Goal: Task Accomplishment & Management: Complete application form

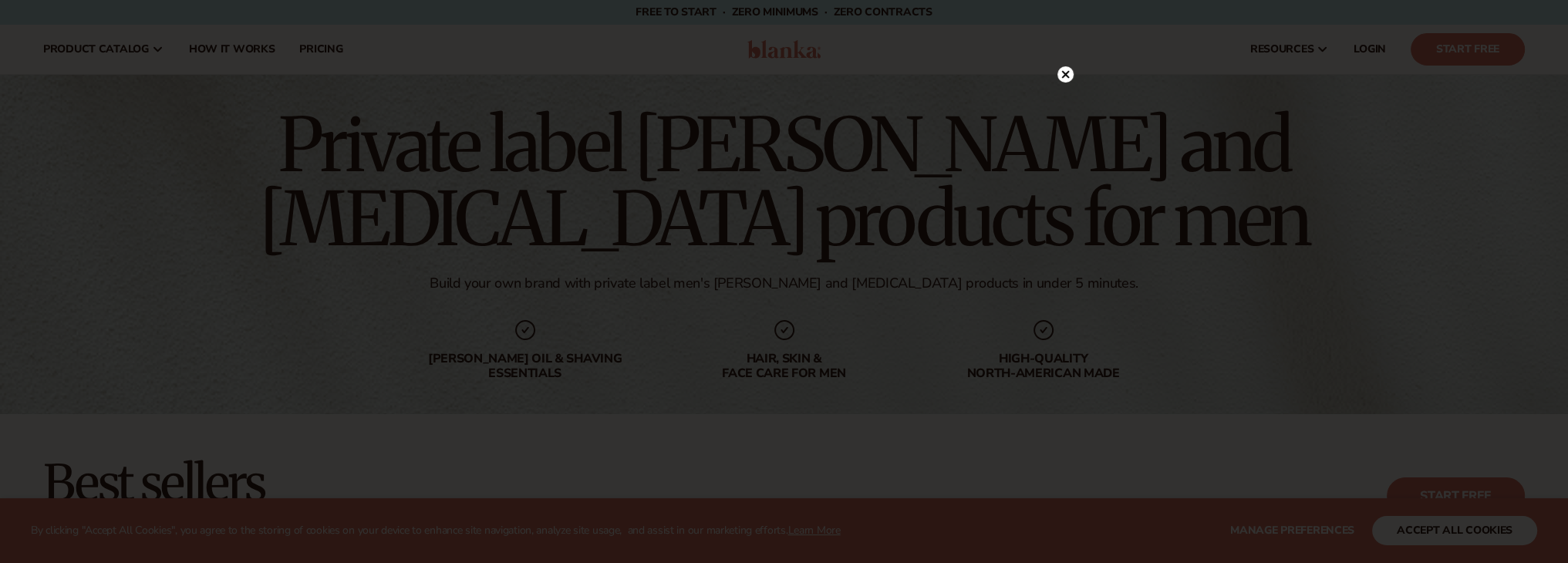
click at [1058, 75] on circle at bounding box center [1065, 74] width 16 height 16
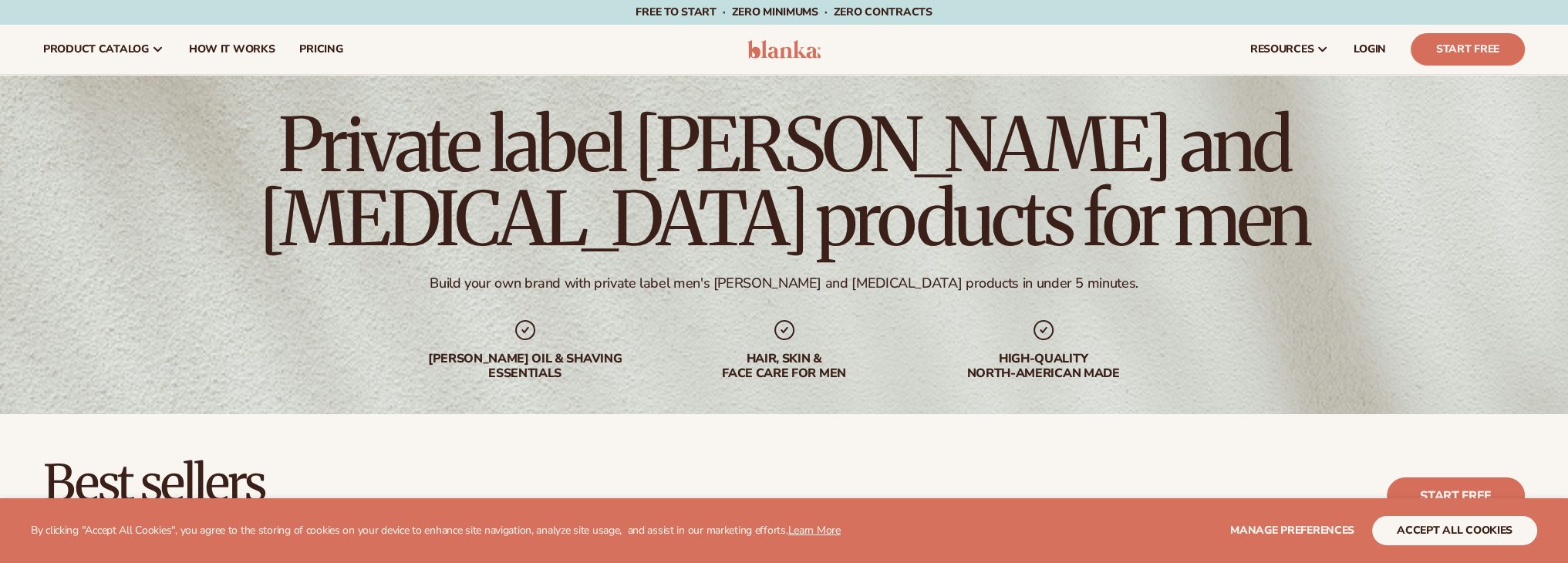
scroll to position [539, 0]
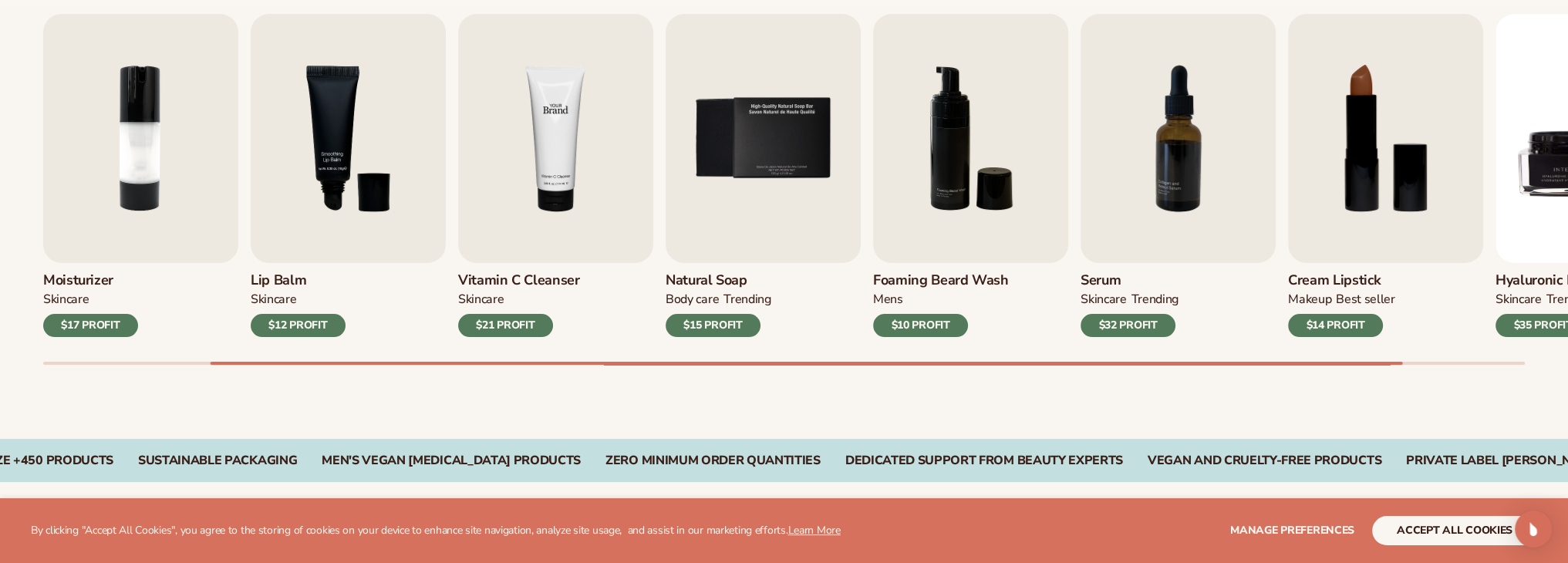
click at [598, 176] on img "4 / 9" at bounding box center [556, 138] width 195 height 249
click at [493, 279] on h3 "Vitamin C Cleanser" at bounding box center [519, 281] width 122 height 17
click at [557, 165] on img "4 / 9" at bounding box center [556, 138] width 195 height 249
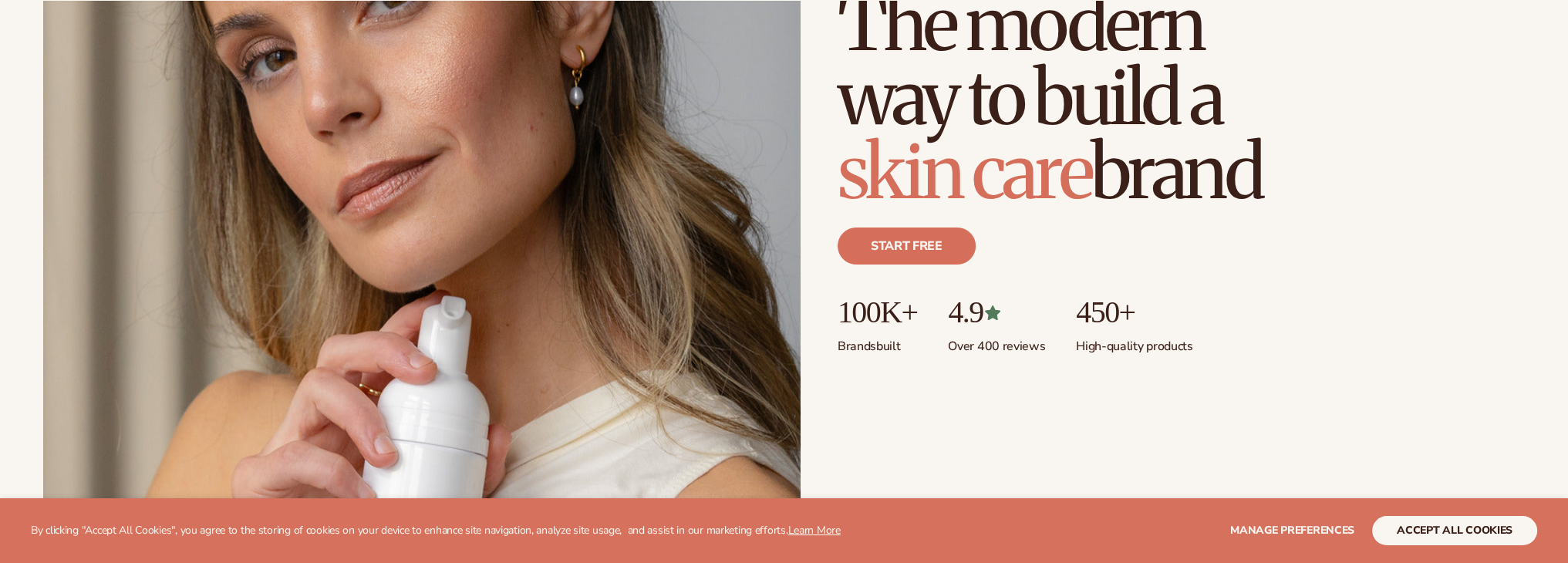
scroll to position [386, 0]
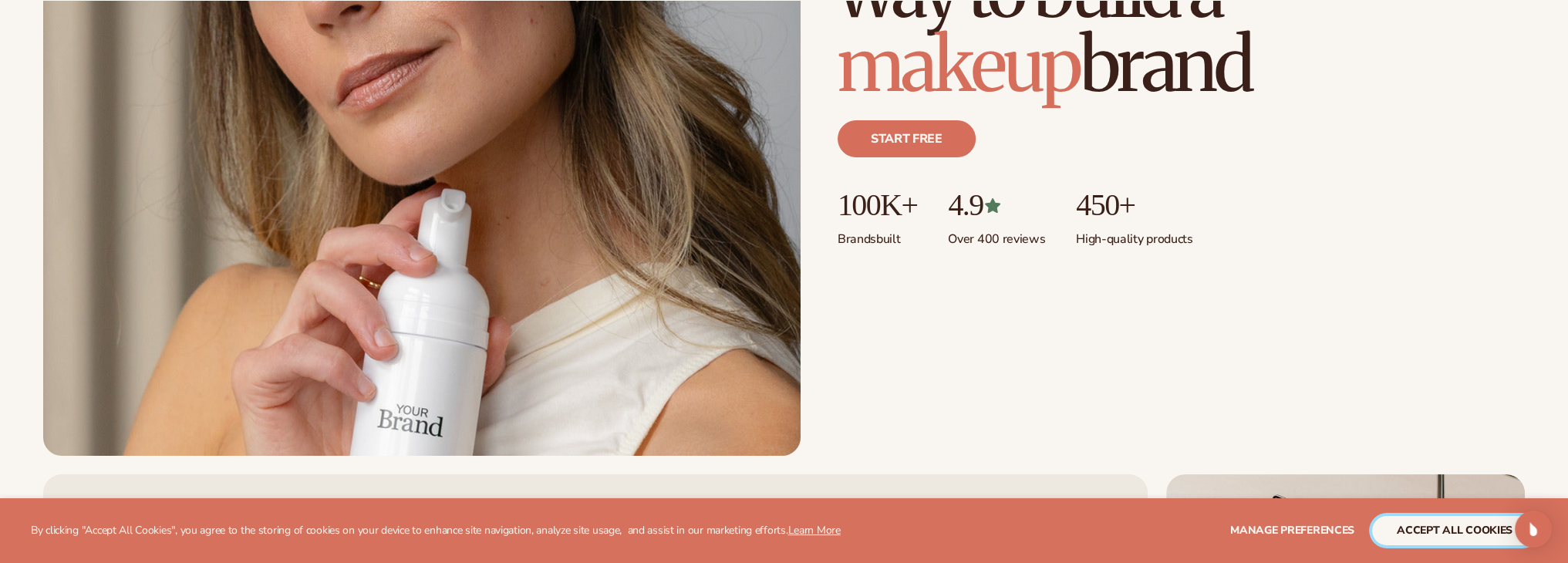
click at [1439, 530] on button "accept all cookies" at bounding box center [1454, 530] width 165 height 30
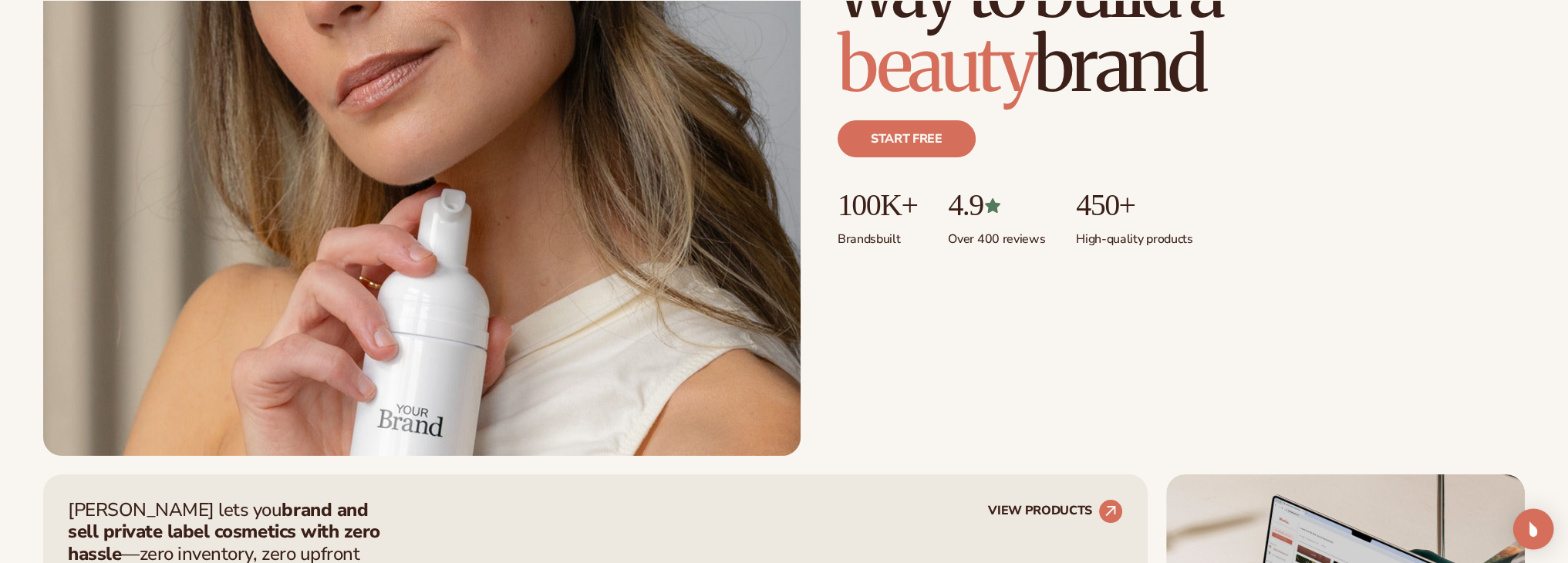
click at [1532, 528] on img "Open Intercom Messenger" at bounding box center [1534, 529] width 20 height 20
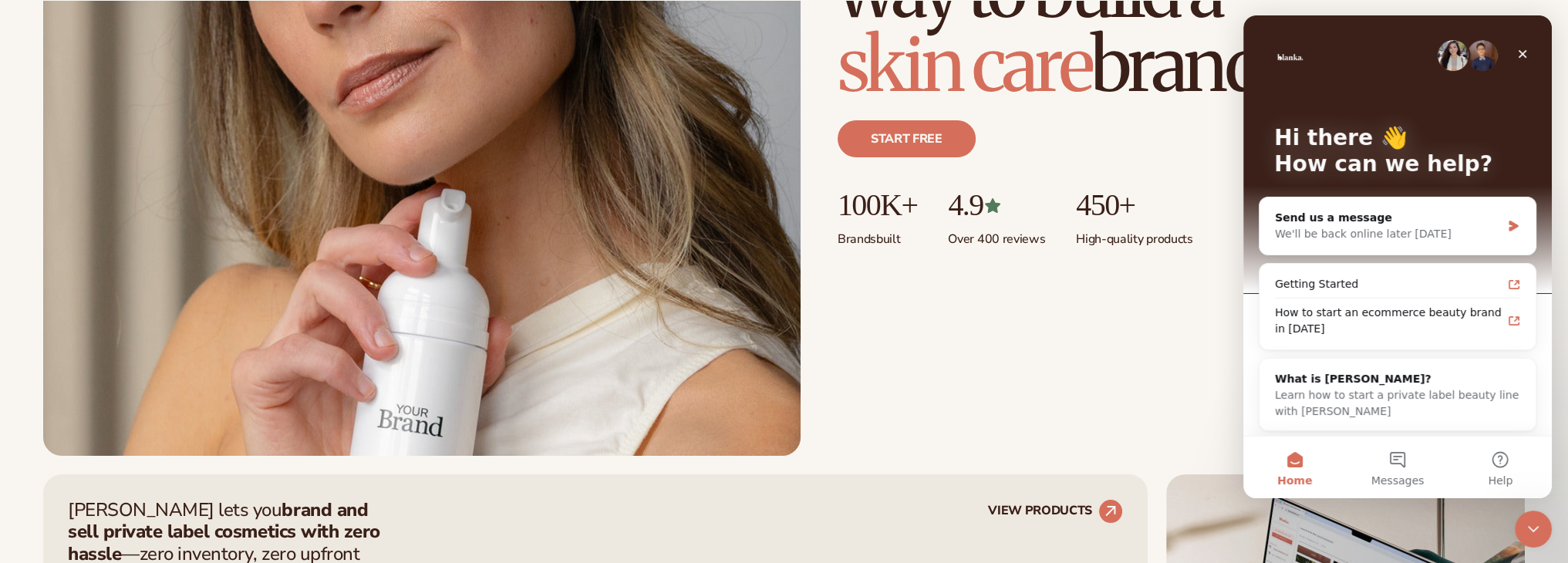
scroll to position [0, 0]
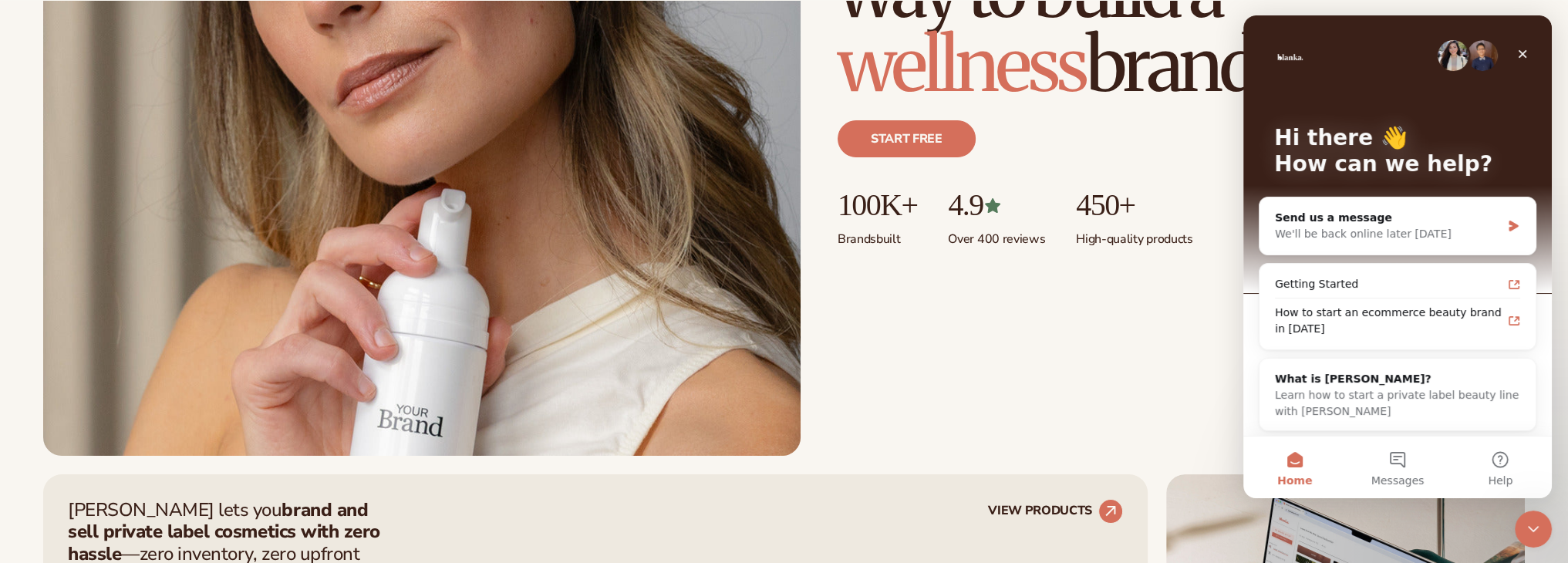
drag, startPoint x: 996, startPoint y: 321, endPoint x: 961, endPoint y: 191, distance: 134.6
click at [996, 321] on div "Just add your brand. Blanka handles the rest. beauty,skin care,wellness,makeup …" at bounding box center [784, 81] width 1481 height 748
click at [959, 157] on div "Start free" at bounding box center [1181, 145] width 687 height 86
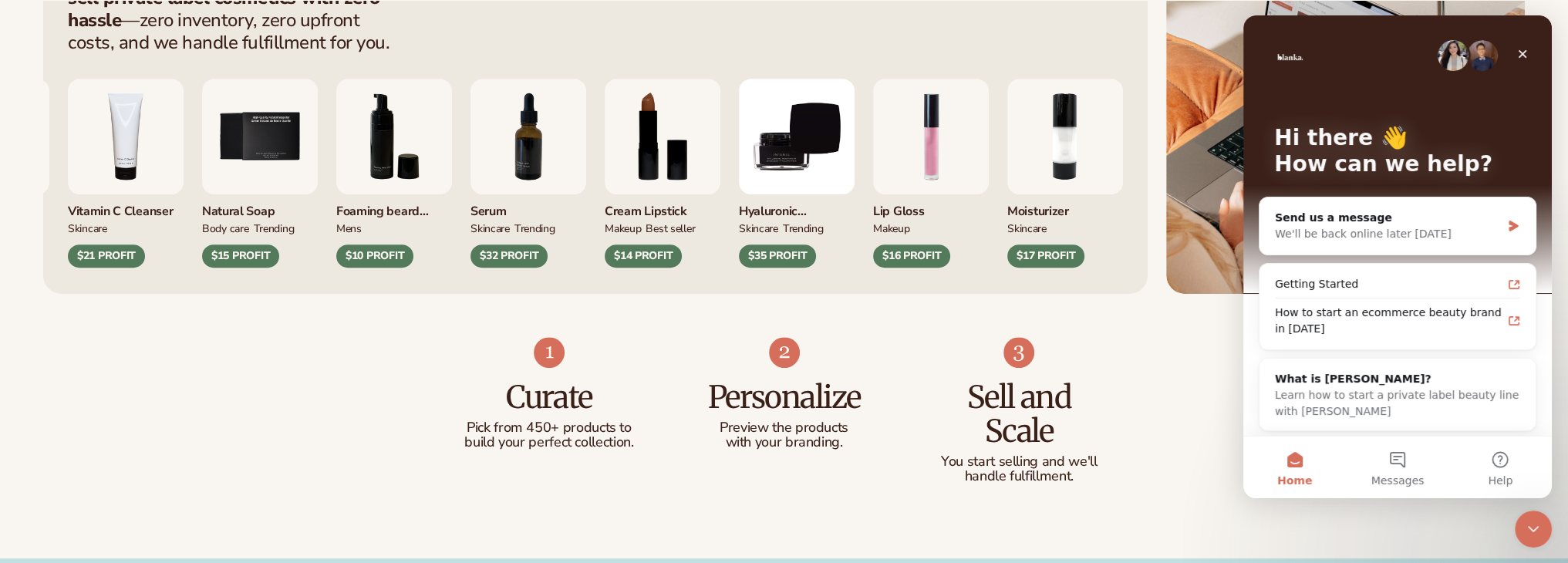
scroll to position [925, 0]
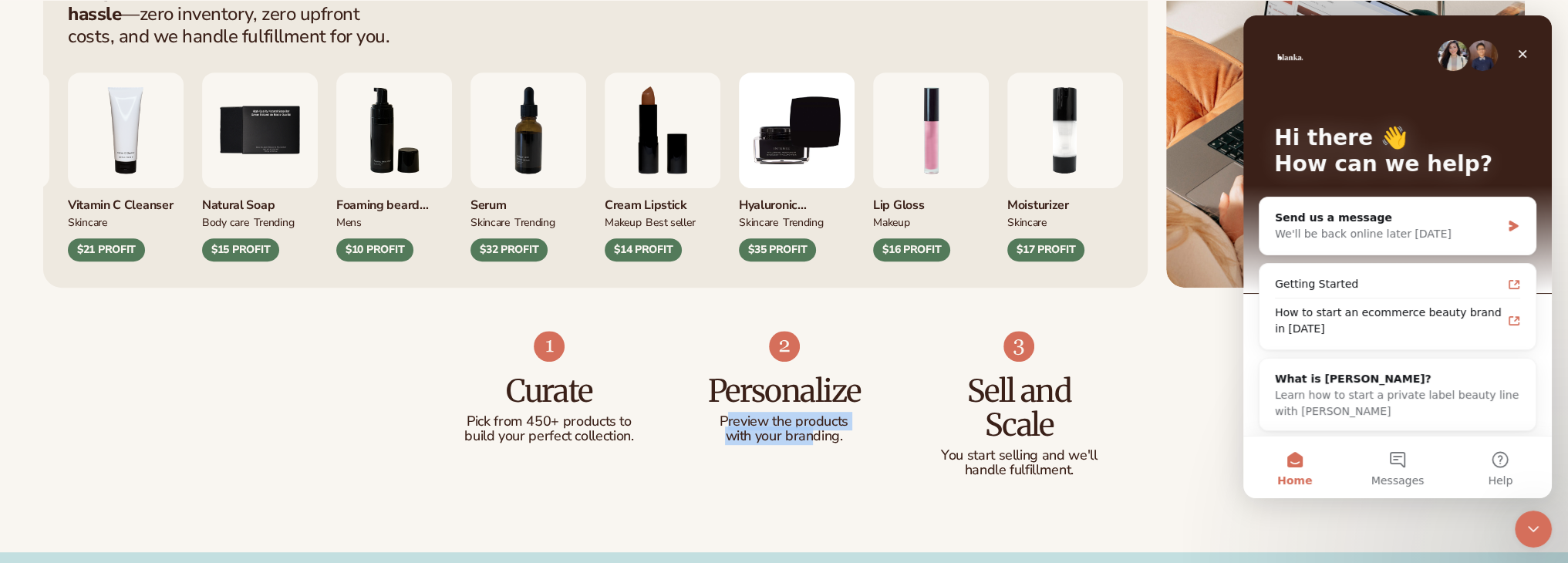
drag, startPoint x: 731, startPoint y: 418, endPoint x: 816, endPoint y: 442, distance: 88.3
click at [816, 442] on div "Preview the products with your branding." at bounding box center [784, 429] width 174 height 31
click at [816, 442] on p "with your branding." at bounding box center [784, 436] width 174 height 15
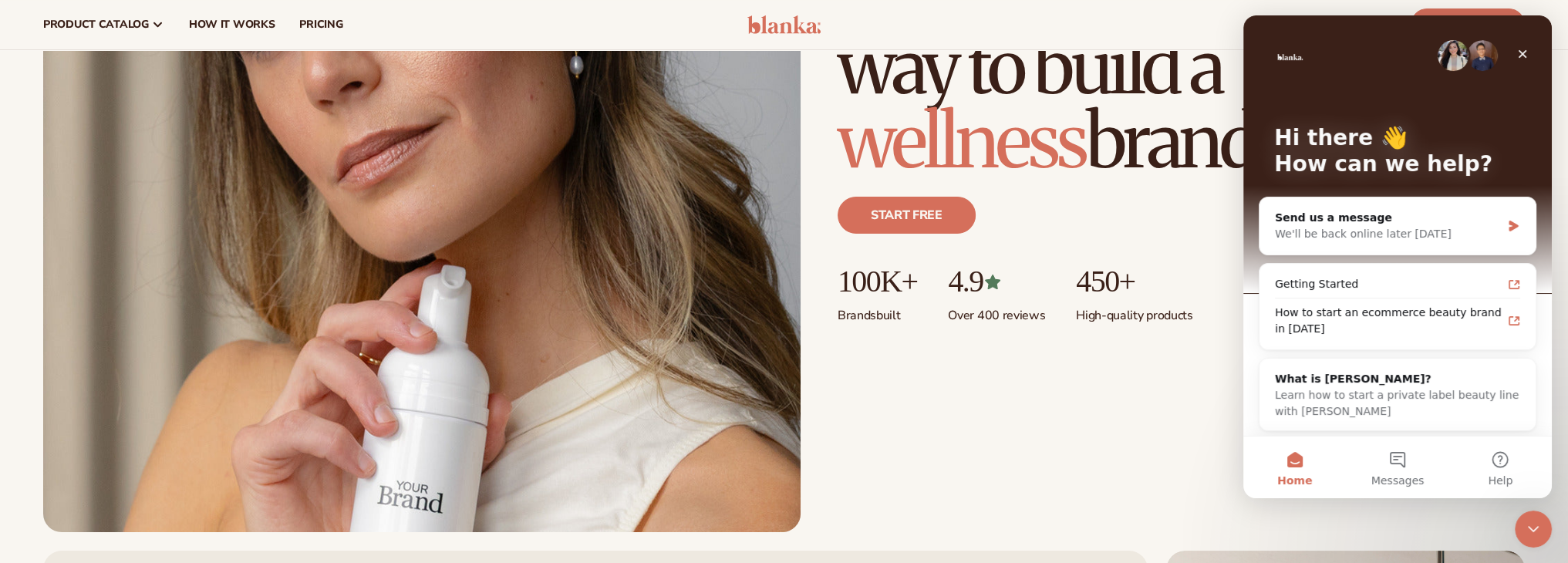
scroll to position [309, 0]
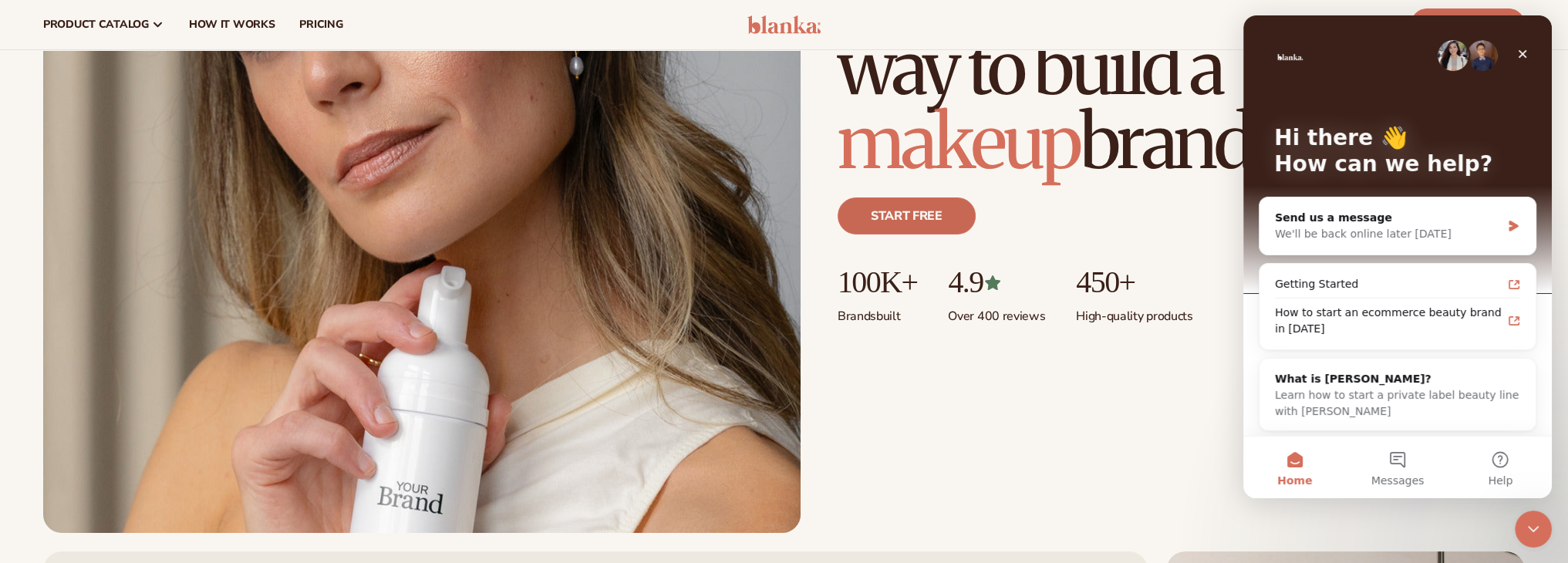
click at [941, 232] on link "Start free" at bounding box center [906, 216] width 138 height 37
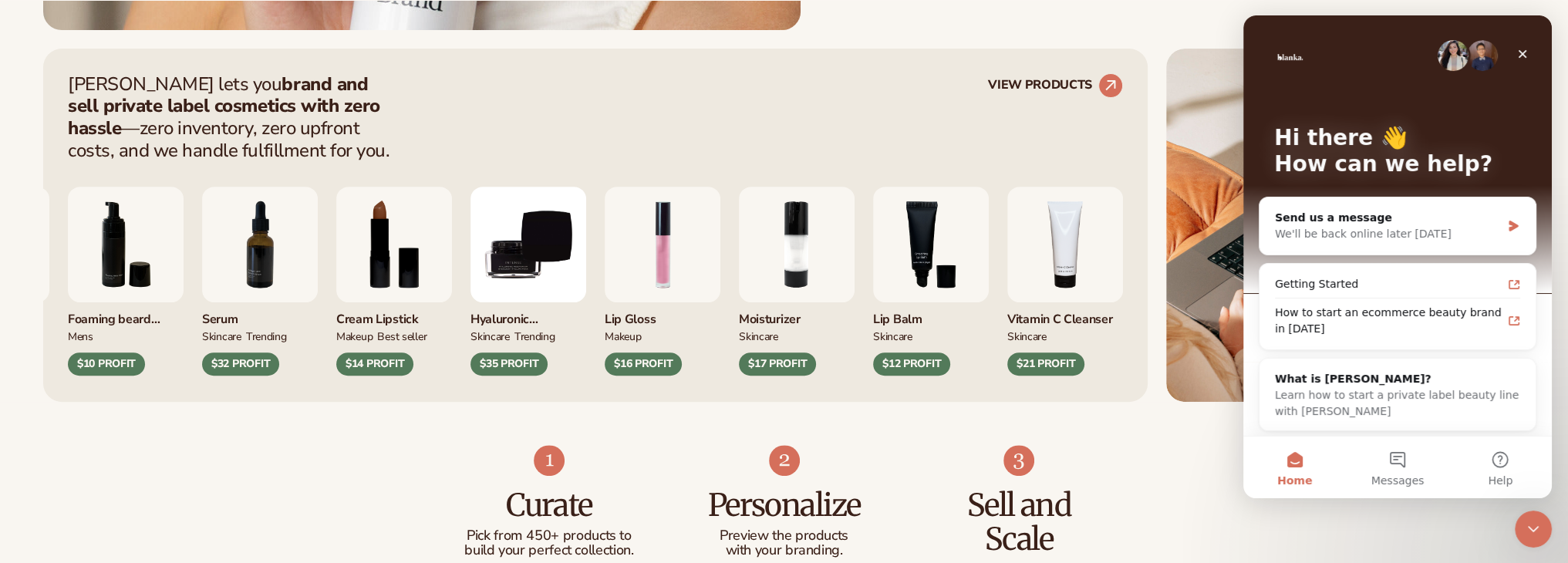
scroll to position [848, 0]
